Goal: Transaction & Acquisition: Purchase product/service

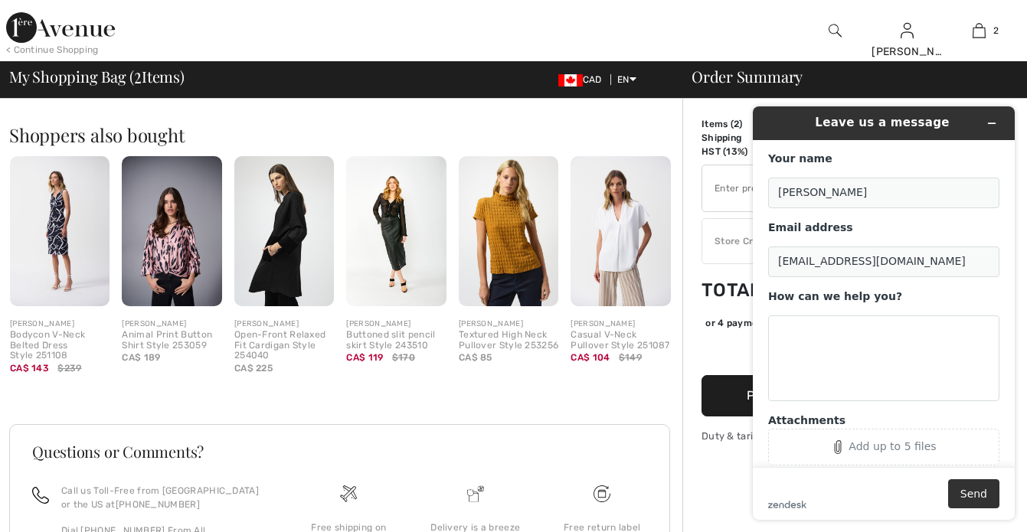
click at [482, 22] on div at bounding box center [378, 30] width 514 height 61
click at [988, 123] on icon "Minimize widget" at bounding box center [991, 123] width 11 height 11
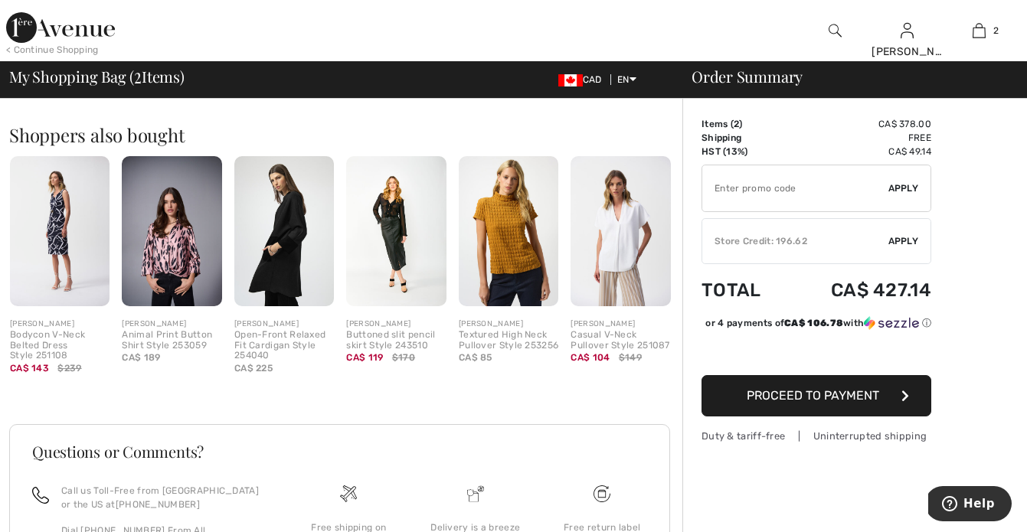
click at [829, 28] on img at bounding box center [835, 30] width 13 height 18
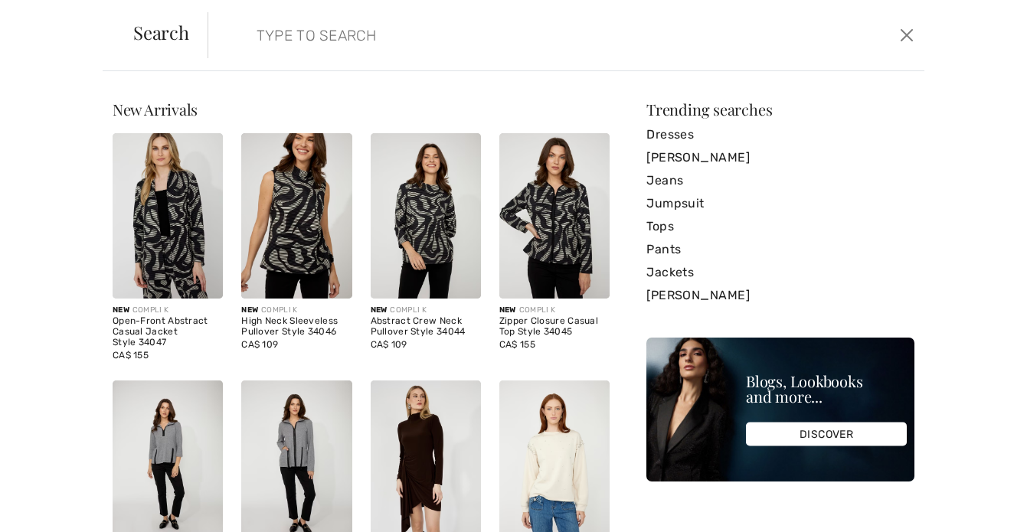
paste input "240706"
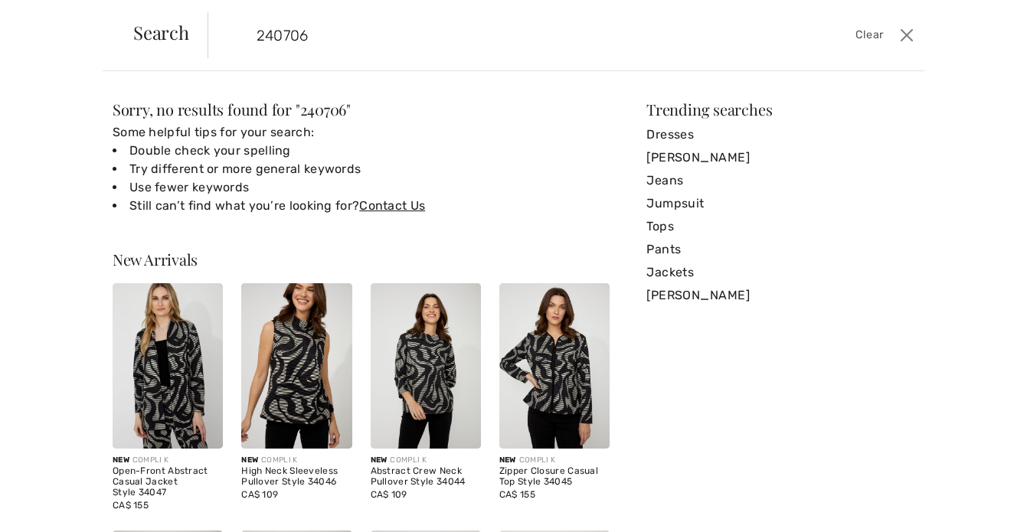
drag, startPoint x: 431, startPoint y: 41, endPoint x: 199, endPoint y: 35, distance: 232.1
click at [245, 35] on input "240706" at bounding box center [489, 35] width 488 height 46
paste input "Sweater Knit Boxy Pullover With Zipped Collar"
click at [577, 41] on input "Sweater Knit Boxy Pullover With Zipped Collar" at bounding box center [489, 35] width 488 height 46
drag, startPoint x: 599, startPoint y: 35, endPoint x: 386, endPoint y: 38, distance: 212.9
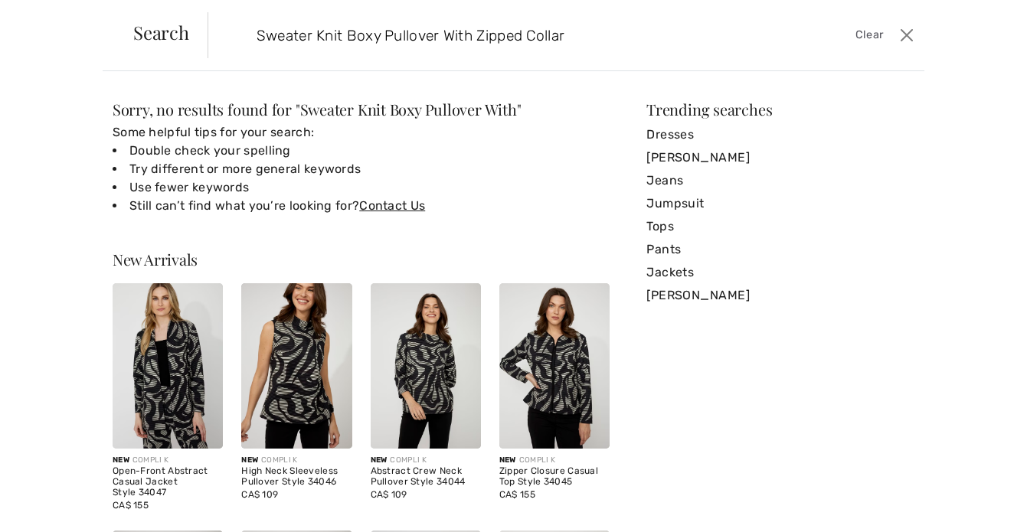
click at [384, 39] on input "Sweater Knit Boxy Pullover With Zipped Collar" at bounding box center [489, 35] width 488 height 46
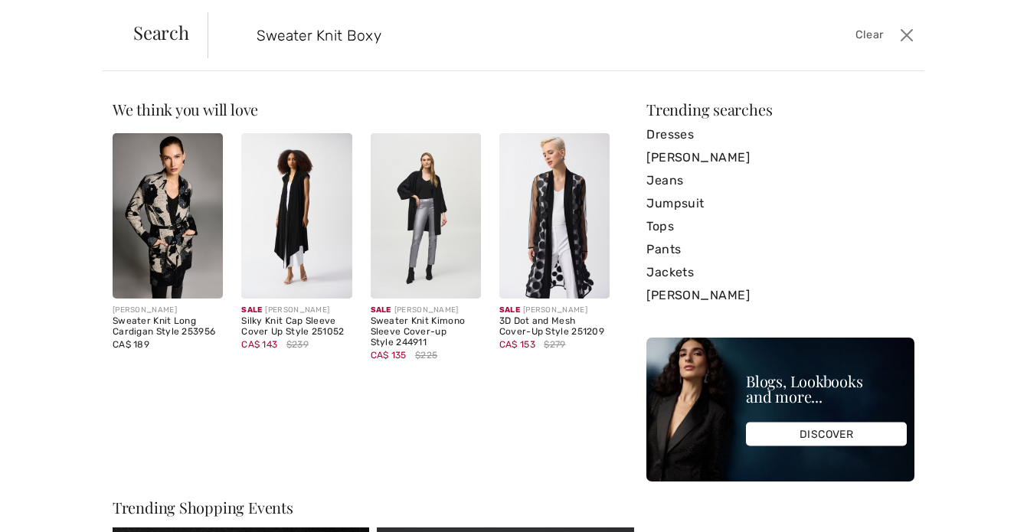
drag, startPoint x: 348, startPoint y: 36, endPoint x: 204, endPoint y: 36, distance: 144.7
click at [245, 36] on input "Sweater Knit Boxy" at bounding box center [489, 35] width 488 height 46
type input "Boxy"
click at [910, 35] on button "Close" at bounding box center [906, 35] width 23 height 25
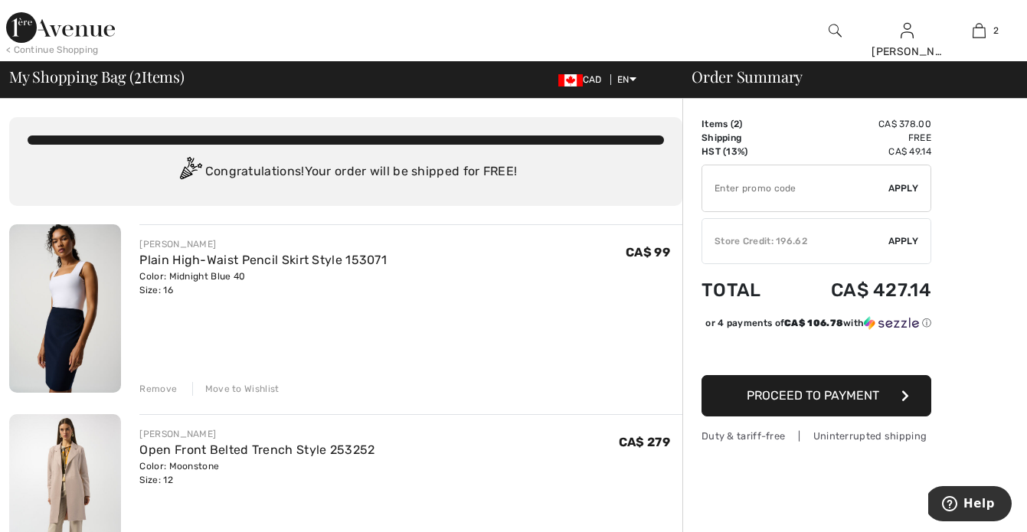
click at [80, 44] on div "< Continue Shopping" at bounding box center [52, 50] width 93 height 14
